Goal: Communication & Community: Answer question/provide support

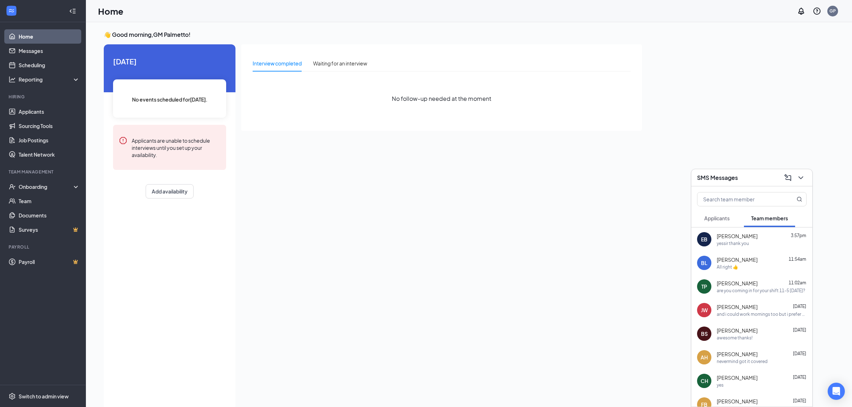
scroll to position [15, 0]
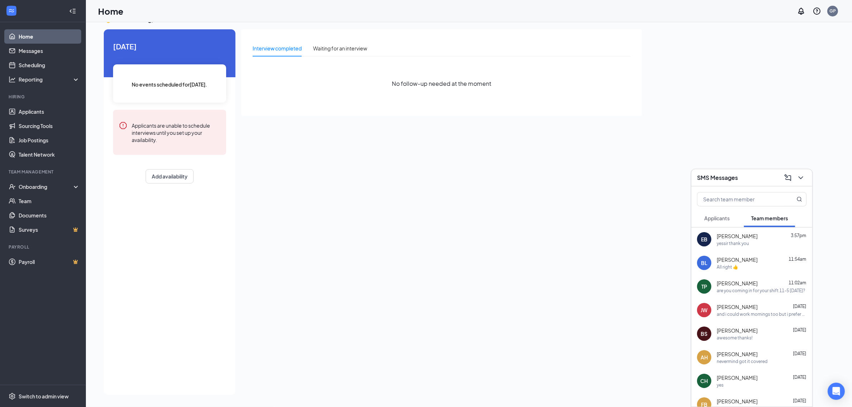
drag, startPoint x: 0, startPoint y: 0, endPoint x: 747, endPoint y: 218, distance: 777.9
click at [747, 218] on button "Team members" at bounding box center [769, 218] width 51 height 18
click at [735, 217] on button "Applicants" at bounding box center [717, 218] width 40 height 18
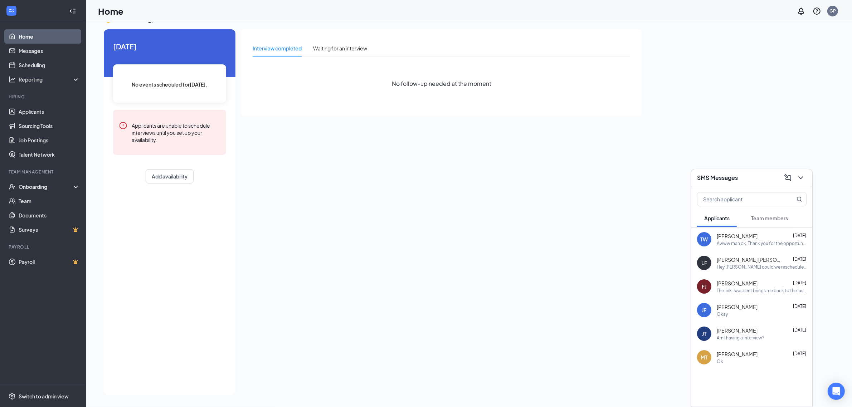
click at [790, 242] on div "Awww man ok. Thank you for the opportunity......" at bounding box center [762, 244] width 90 height 6
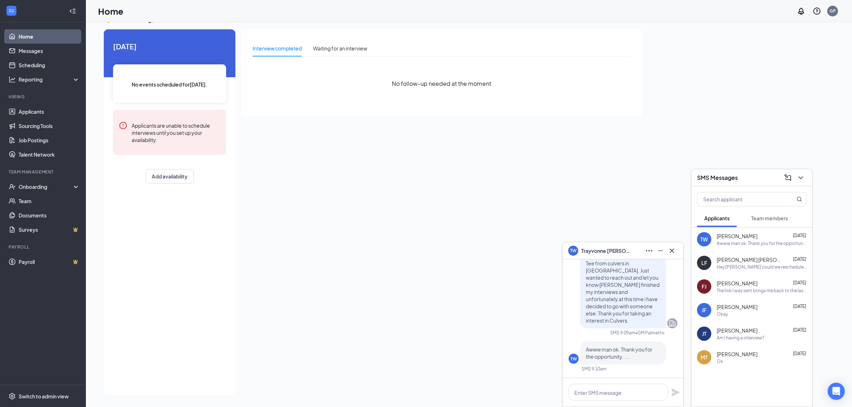
drag, startPoint x: 786, startPoint y: 268, endPoint x: 769, endPoint y: 227, distance: 44.6
click at [769, 227] on div "Applicants Team members TW [PERSON_NAME] [DATE] Awww man ok. Thank you for the …" at bounding box center [752, 296] width 121 height 220
click at [774, 220] on span "Team members" at bounding box center [769, 218] width 37 height 6
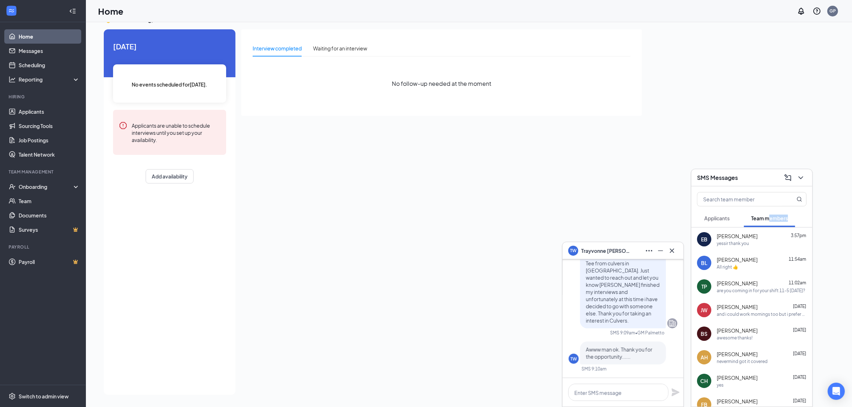
scroll to position [0, 0]
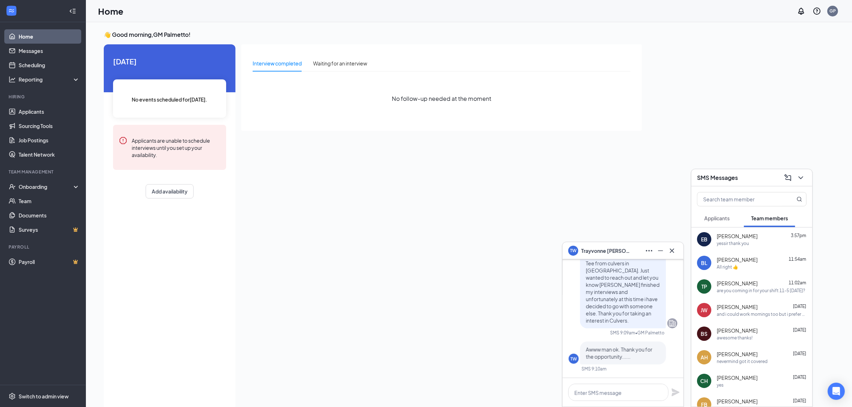
click at [782, 291] on div "are you coming in for your shift 11-5 [DATE]?" at bounding box center [761, 291] width 88 height 6
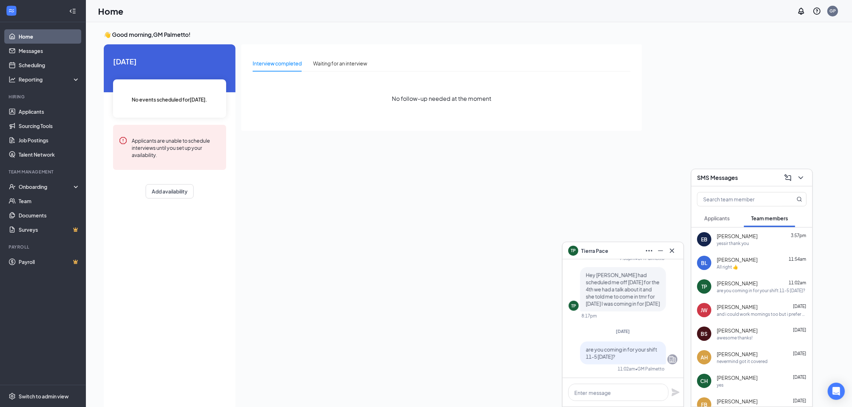
click at [763, 263] on div "[PERSON_NAME] 11:54am All right 👍" at bounding box center [762, 263] width 90 height 14
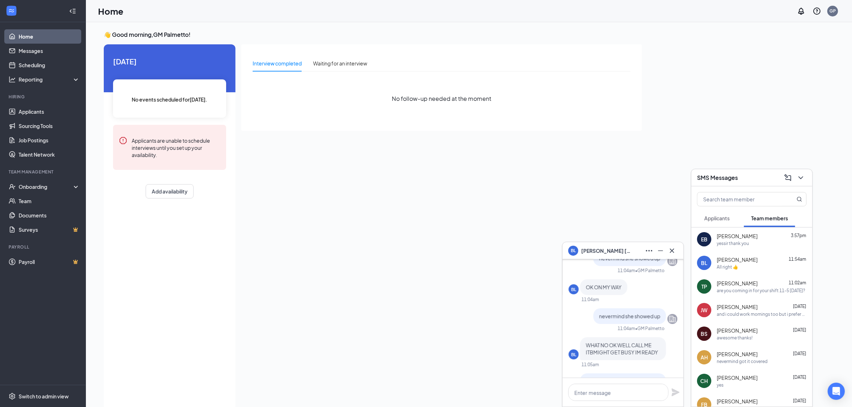
scroll to position [-45, 0]
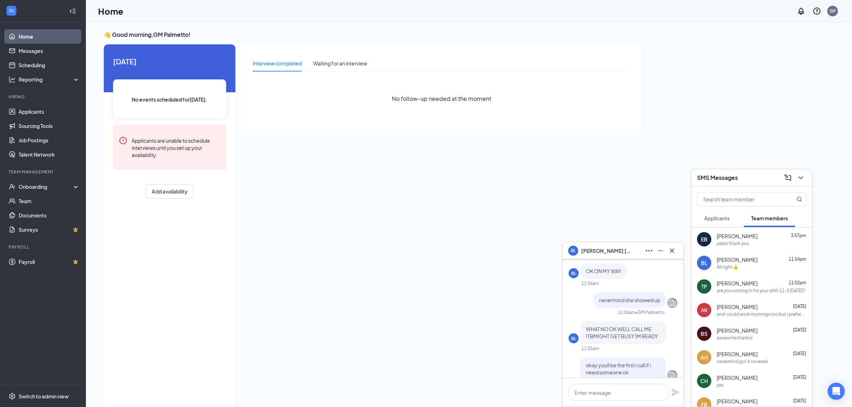
click at [743, 237] on span "[PERSON_NAME]" at bounding box center [737, 236] width 41 height 7
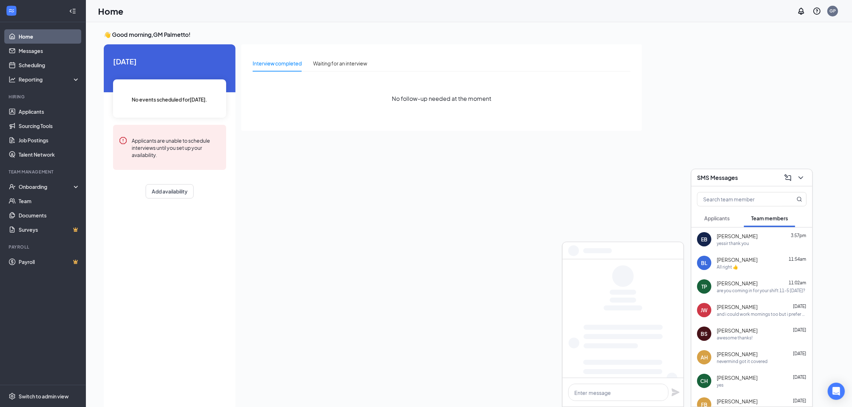
scroll to position [0, 0]
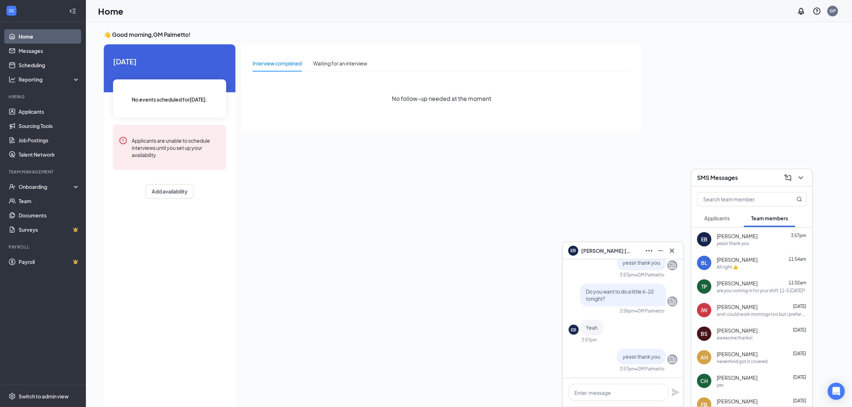
click at [748, 267] on div "All right 👍" at bounding box center [762, 267] width 90 height 6
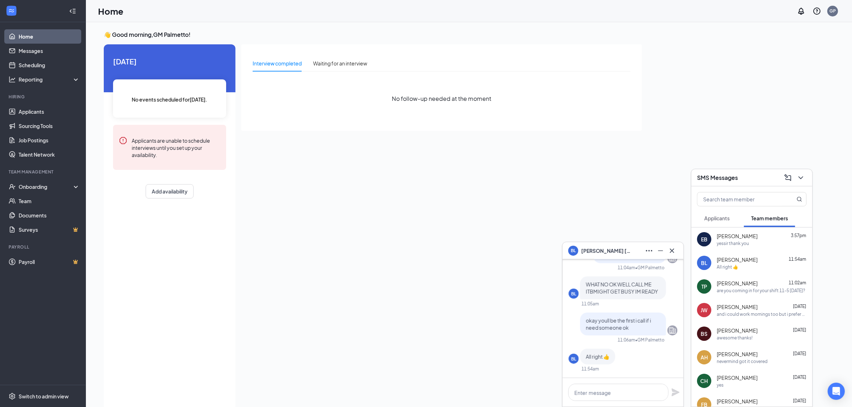
drag, startPoint x: 683, startPoint y: 305, endPoint x: 706, endPoint y: 296, distance: 24.3
drag, startPoint x: 706, startPoint y: 296, endPoint x: 644, endPoint y: 324, distance: 67.4
click at [642, 328] on p "okay youll be the first i call if i need someone ok" at bounding box center [623, 324] width 74 height 14
click at [677, 249] on button at bounding box center [671, 250] width 11 height 11
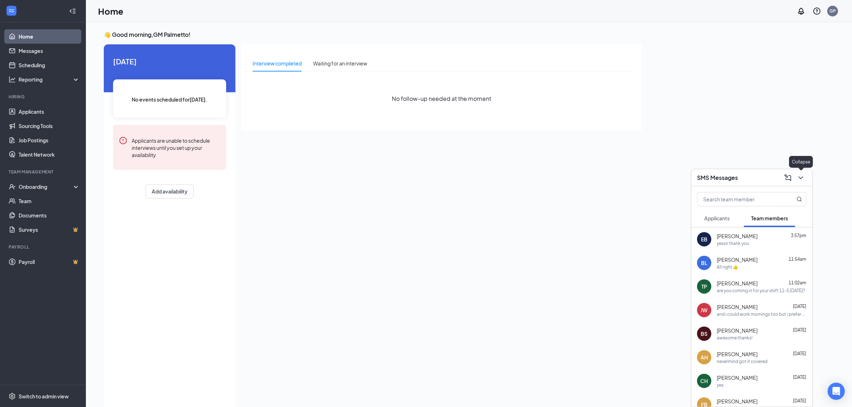
click at [800, 183] on button at bounding box center [800, 177] width 11 height 11
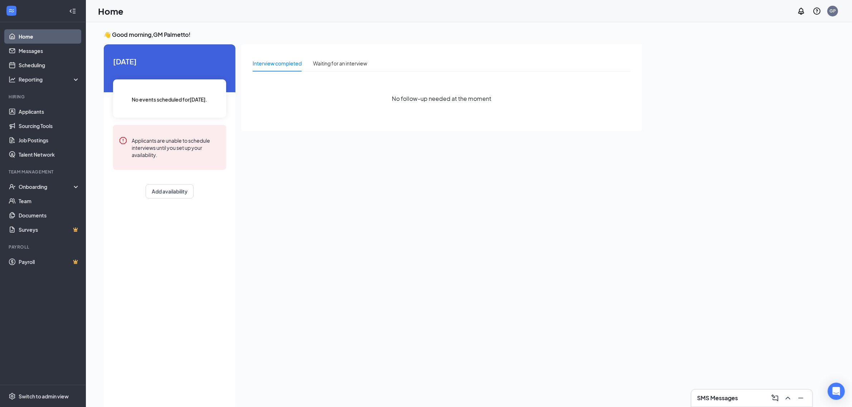
click at [370, 63] on div "Interview completed Waiting for an interview" at bounding box center [442, 63] width 378 height 16
click at [357, 64] on div "Waiting for an interview" at bounding box center [340, 63] width 54 height 8
click at [282, 60] on div "Interview completed" at bounding box center [277, 63] width 49 height 8
click at [786, 398] on icon "ChevronUp" at bounding box center [788, 398] width 9 height 9
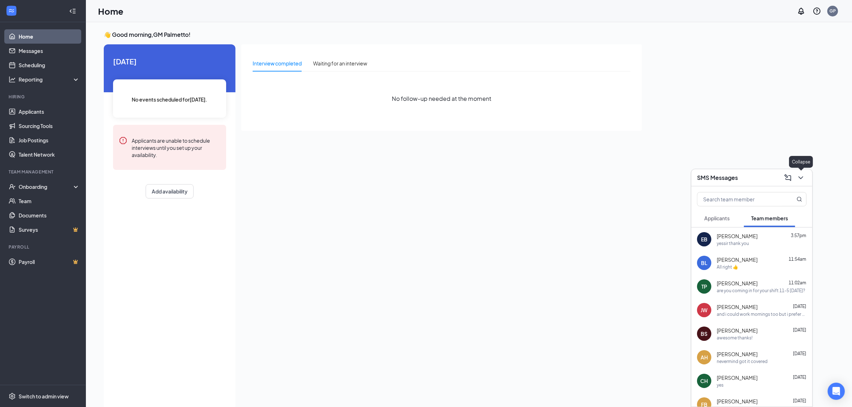
click at [803, 175] on icon "ChevronDown" at bounding box center [801, 178] width 9 height 9
